Goal: Browse casually

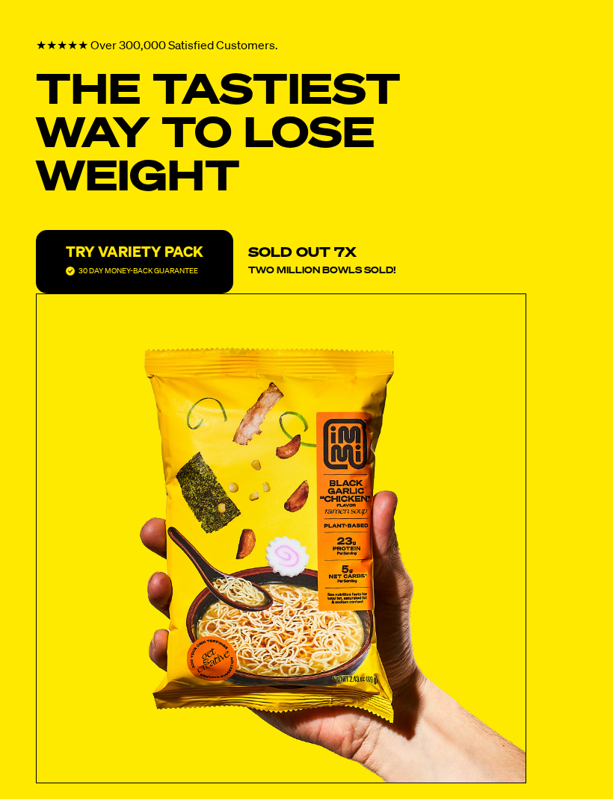
click at [130, 728] on img "Slide 1" at bounding box center [281, 538] width 489 height 489
